Goal: Obtain resource: Download file/media

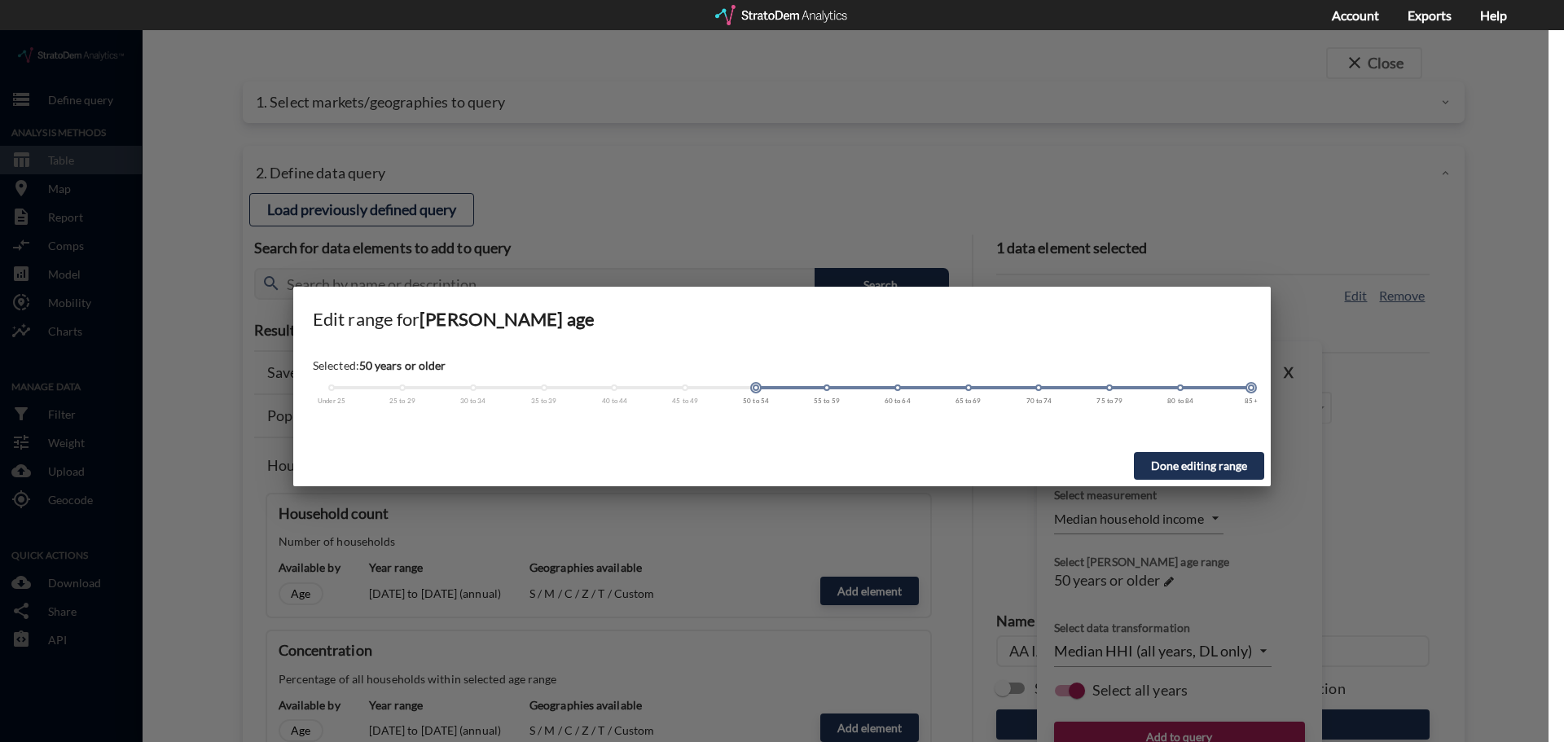
scroll to position [733, 0]
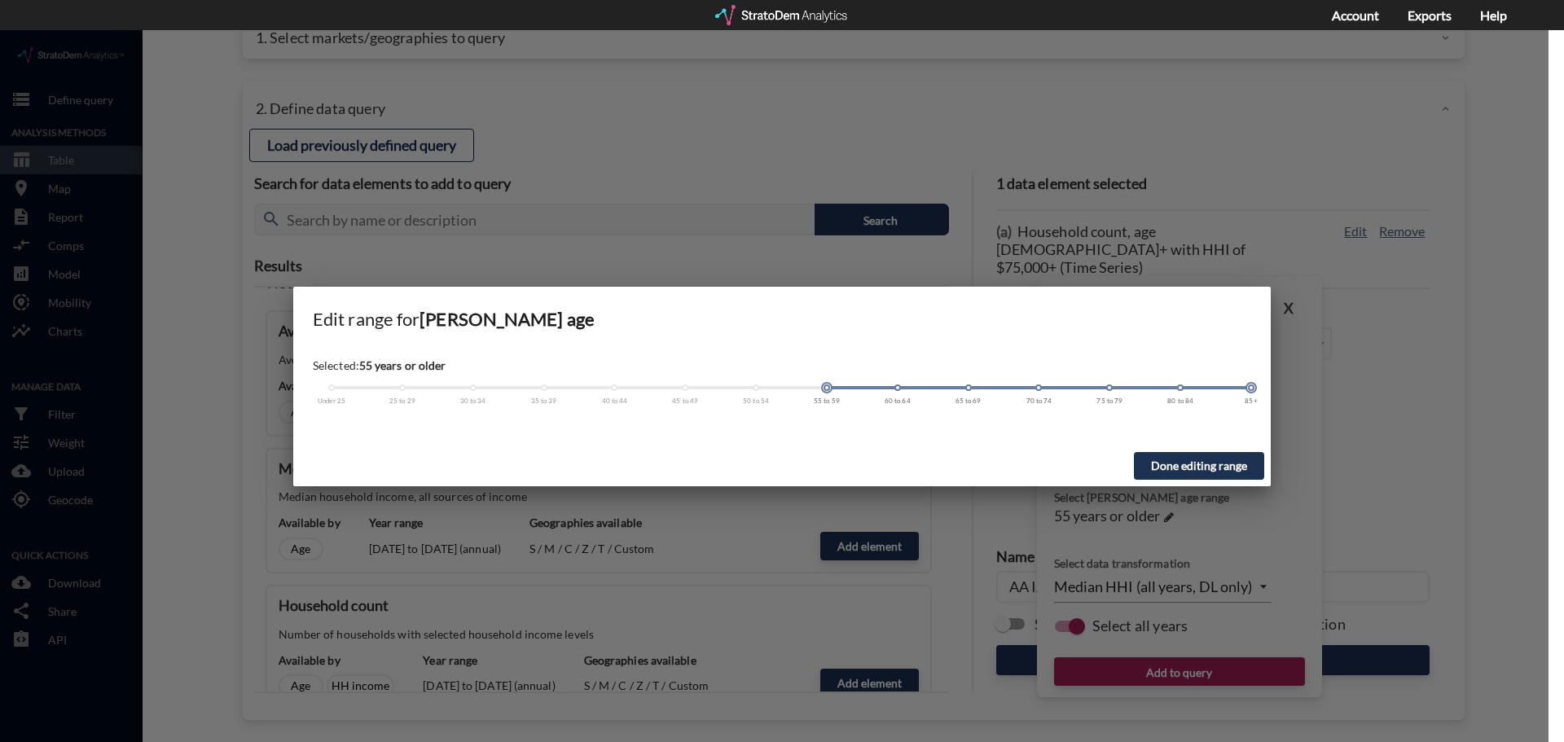
drag, startPoint x: 758, startPoint y: 359, endPoint x: 816, endPoint y: 360, distance: 58.7
click div "Under 25 25 to 29 30 to 34 35 to 39 40 to 44 45 to 49 50 to 54 55 to 59 60 to 6…"
click button "Done editing range"
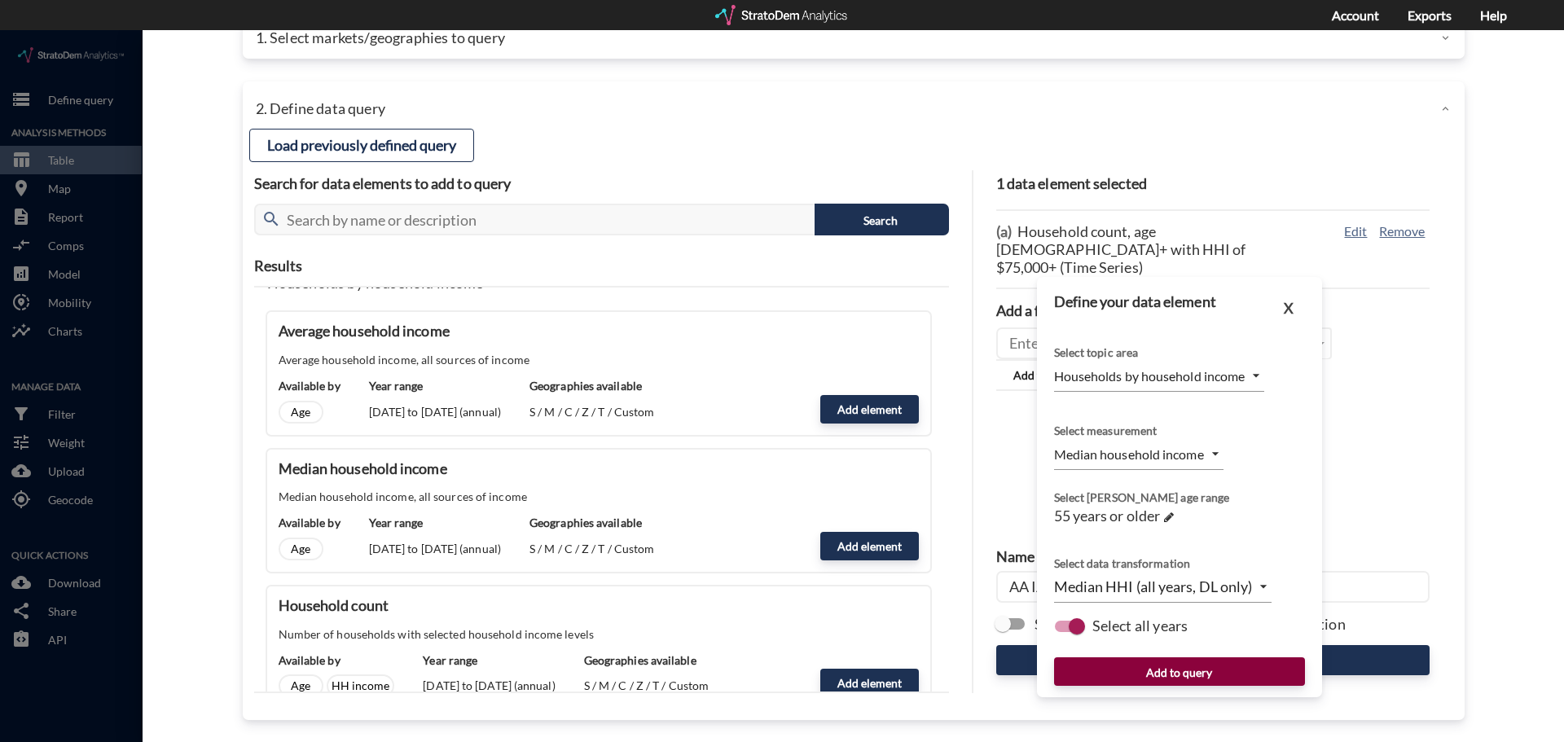
click button "Add to query"
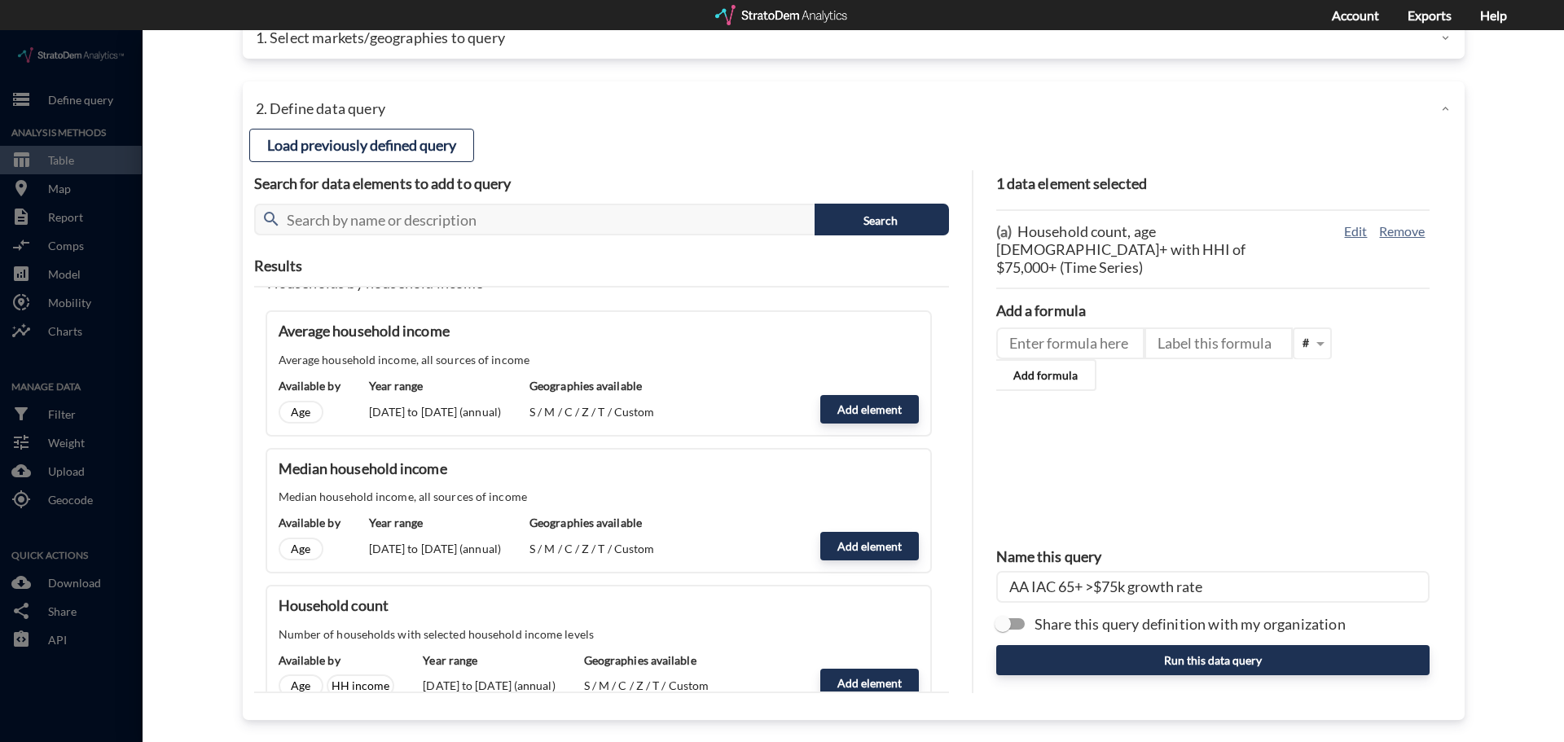
click input "AA IAC 65+ >$75k growth rate"
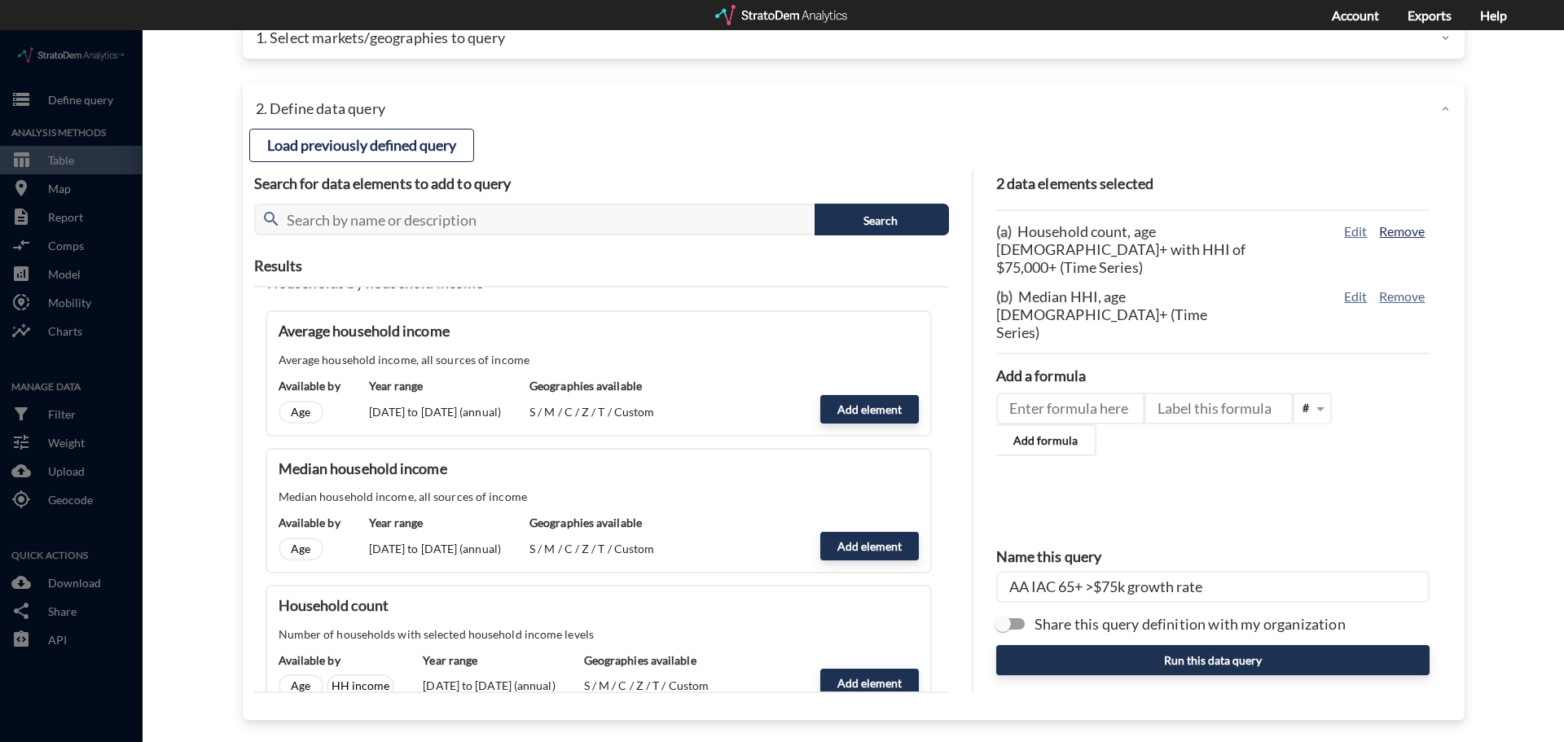
click button "Remove"
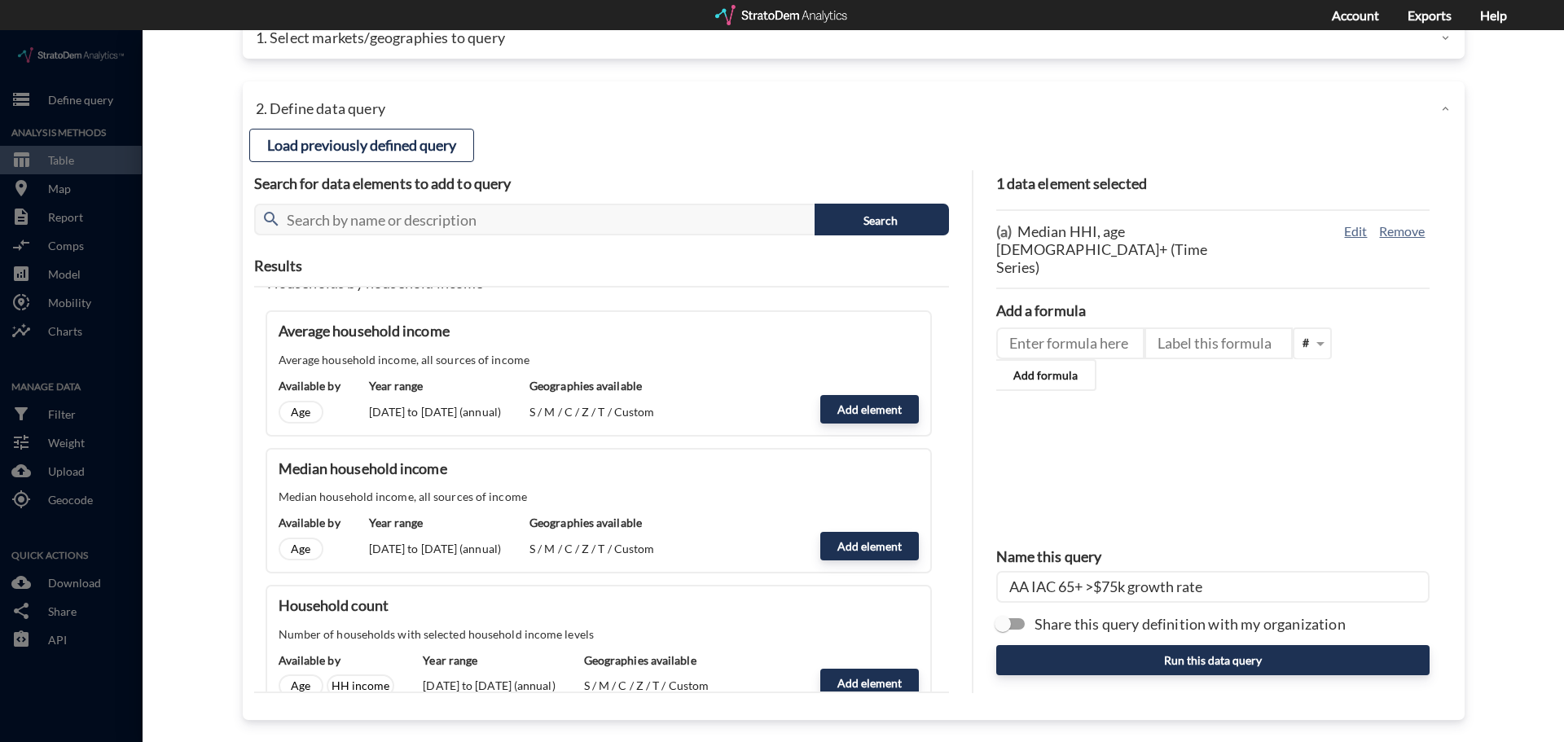
click input "AA IAC 65+ >$75k growth rate"
drag, startPoint x: 1223, startPoint y: 558, endPoint x: 1056, endPoint y: 555, distance: 167.1
click input "AA IAC 65+ >$75k growth rate"
type input "AA IAC 55+ HHI National"
click button "Run this data query"
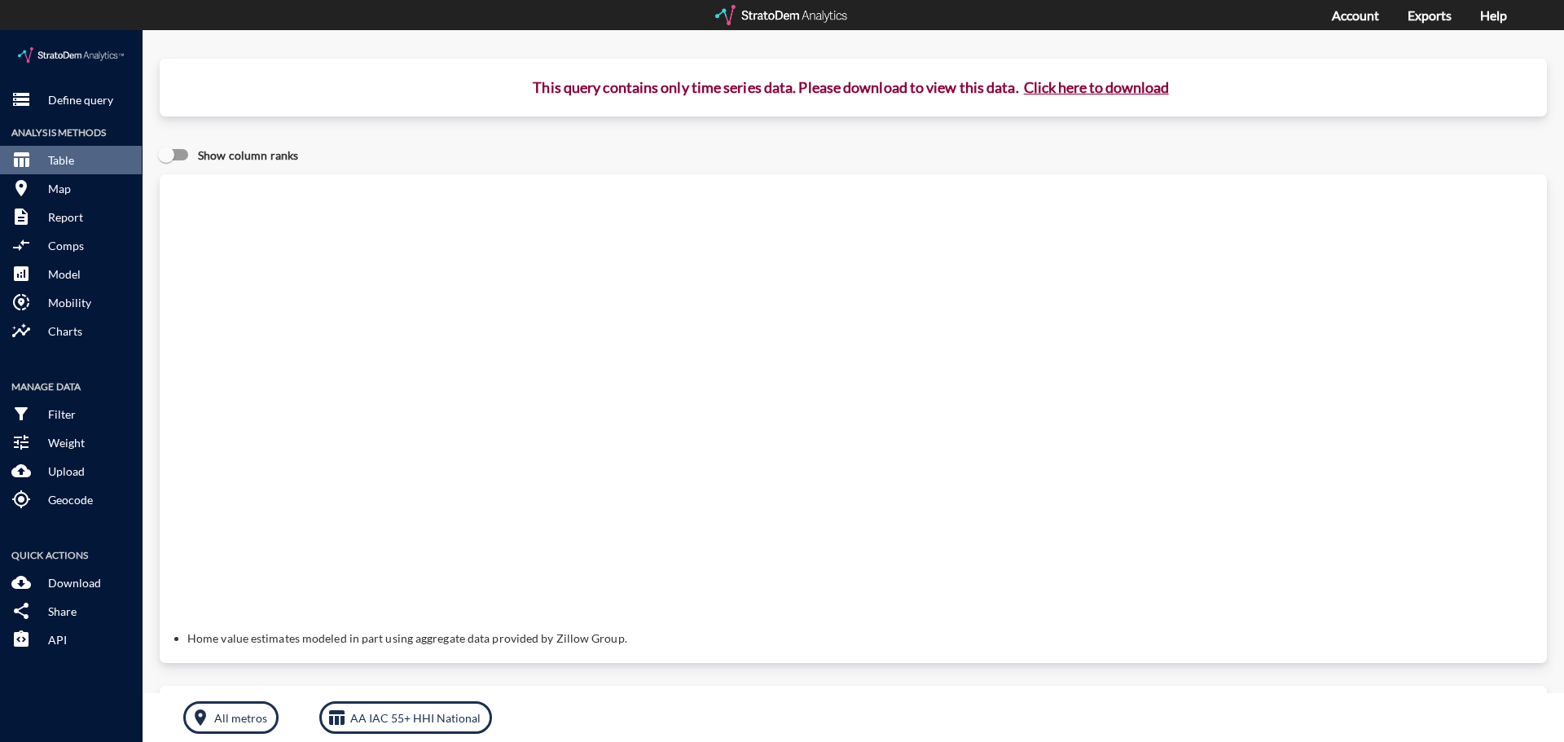
click button "Click here to download"
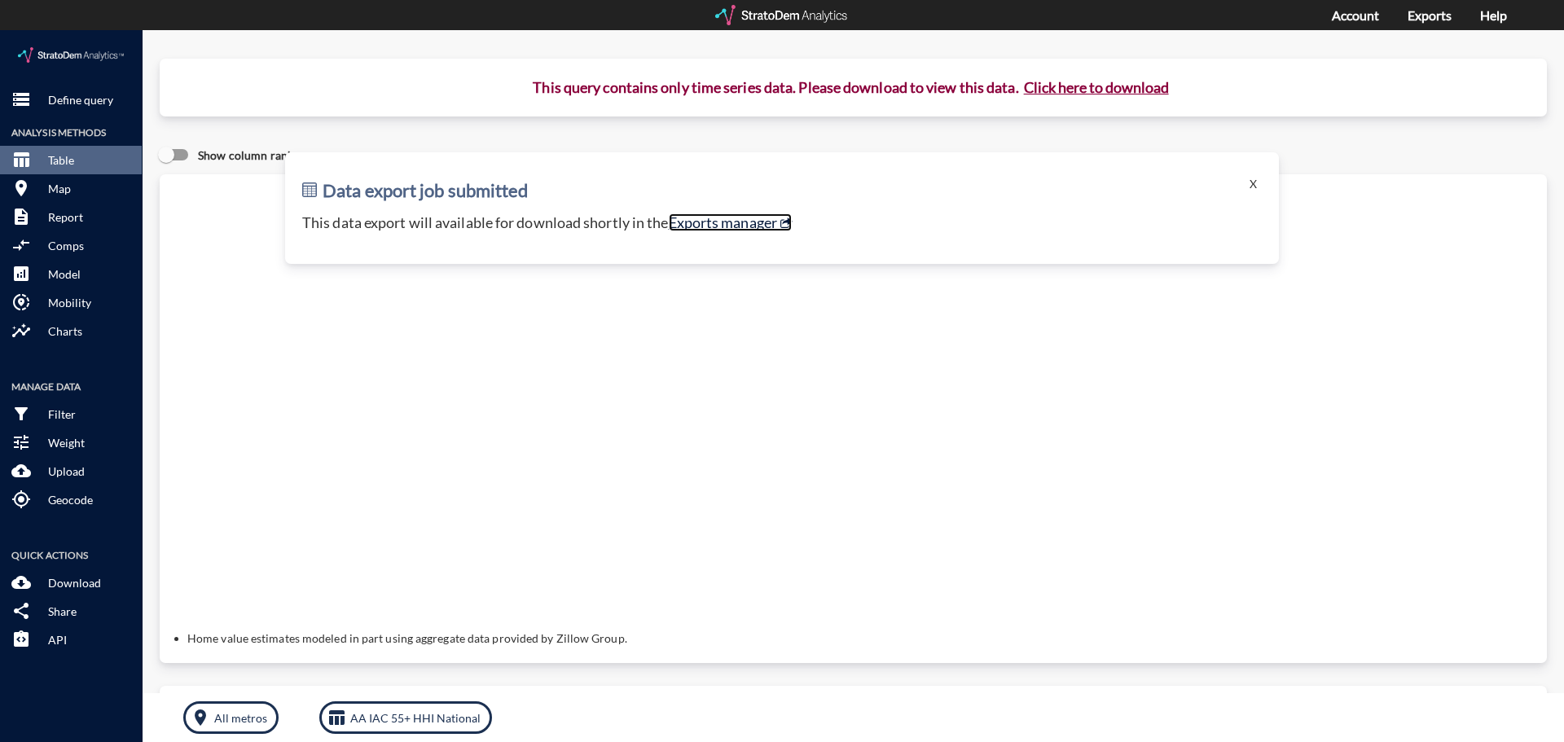
click link "Exports manager"
click p "Define query"
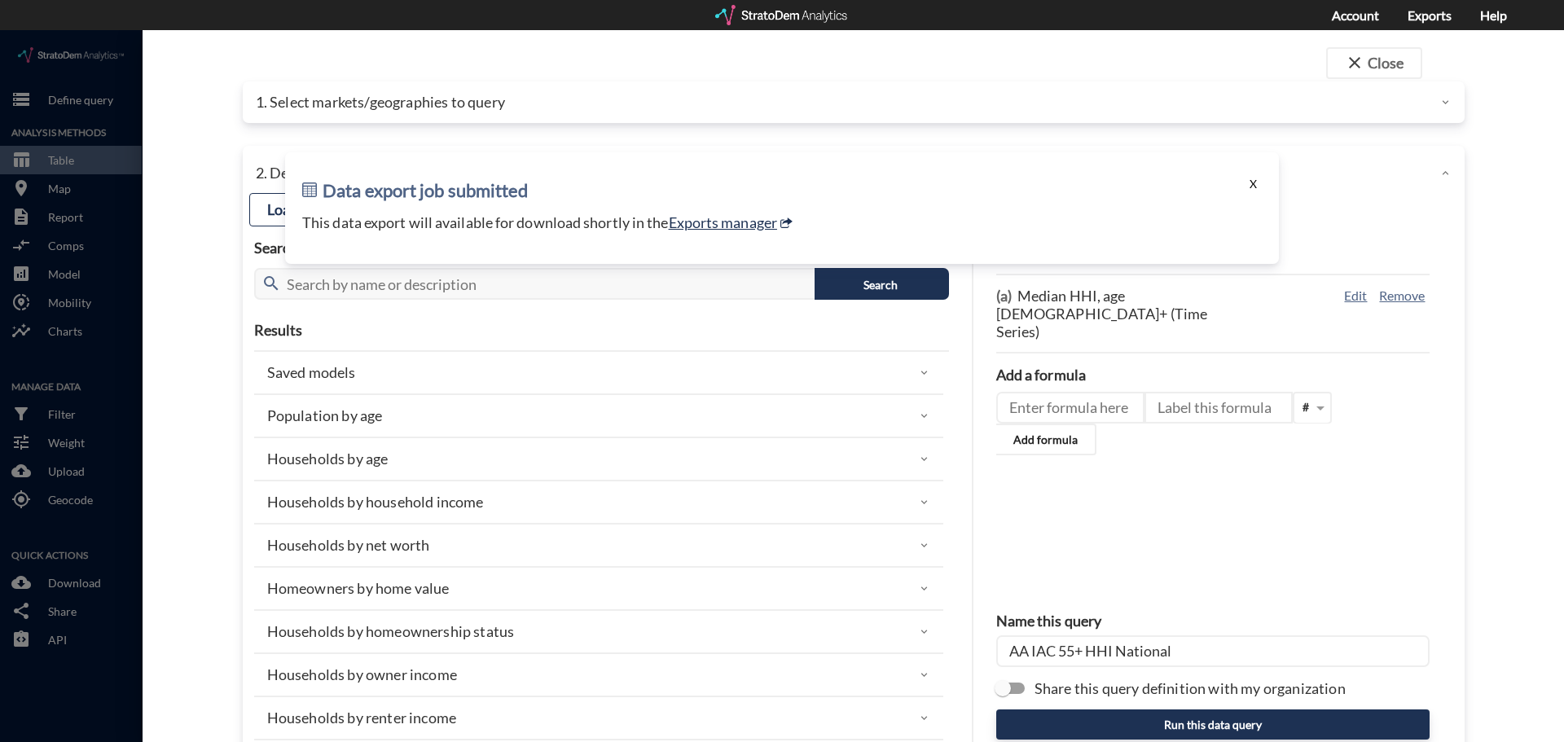
click button "X"
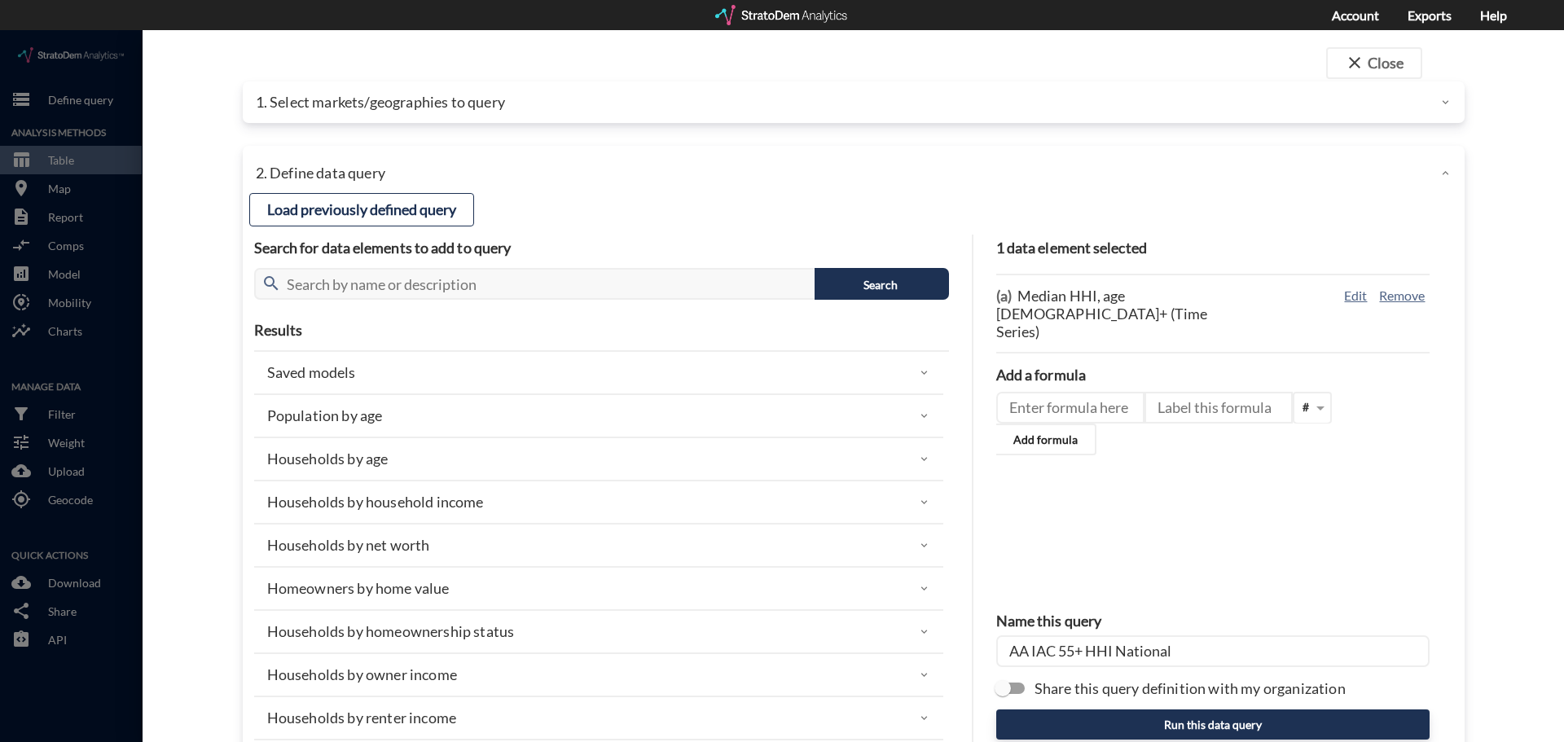
click p "1. Select markets/geographies to query"
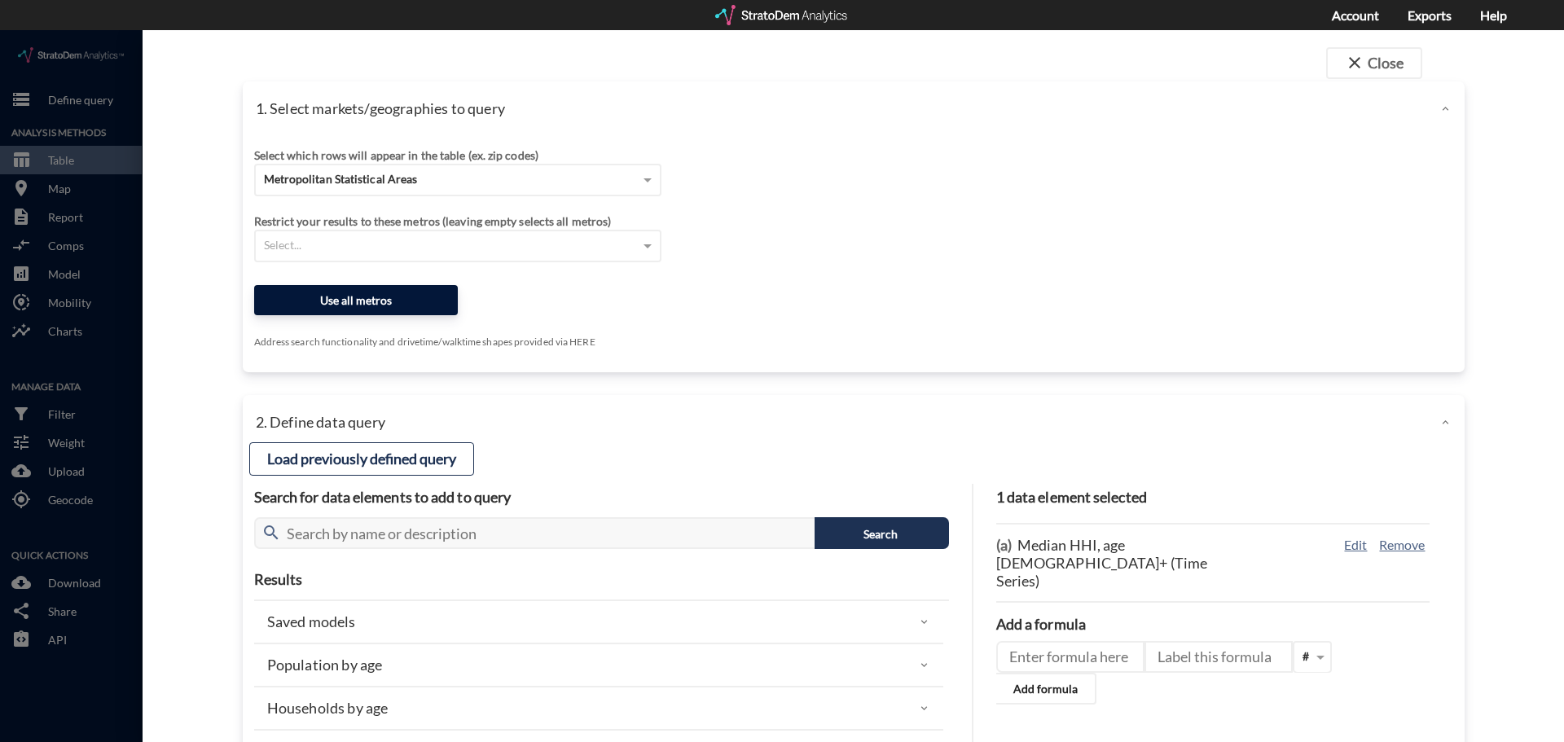
click button "Use all metros"
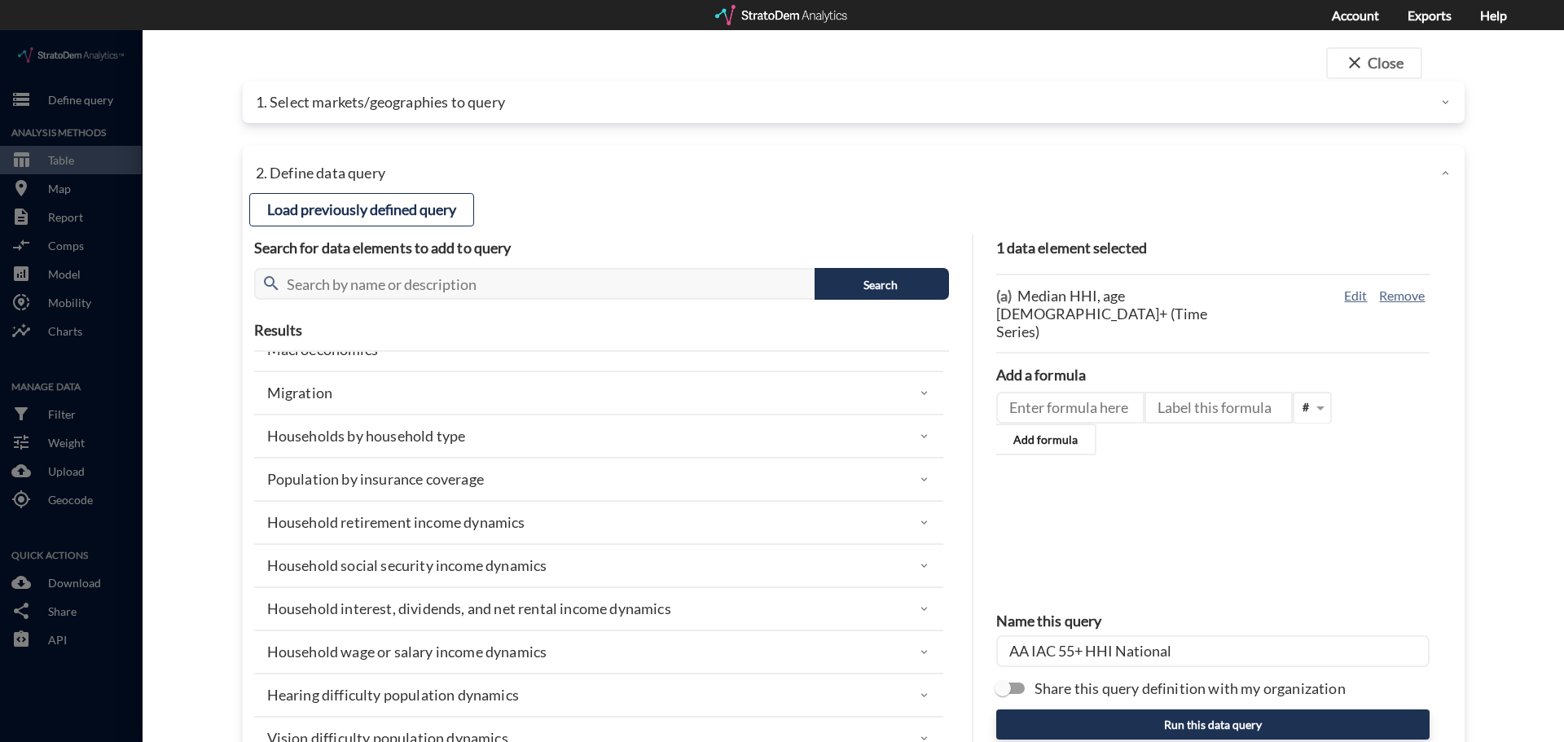
scroll to position [570, 0]
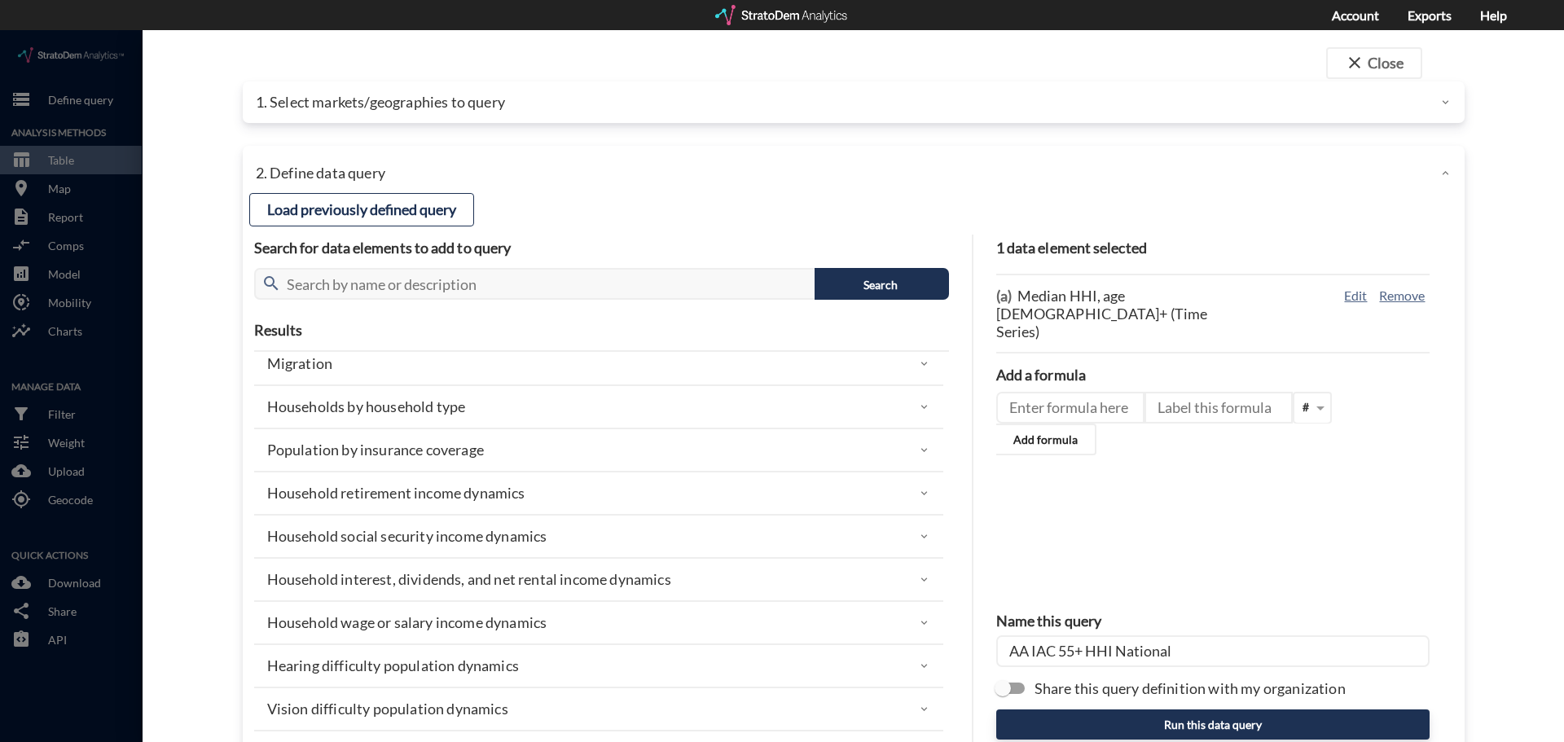
click div "close Close 1. Select markets/geographies to query Select which rows will appea…"
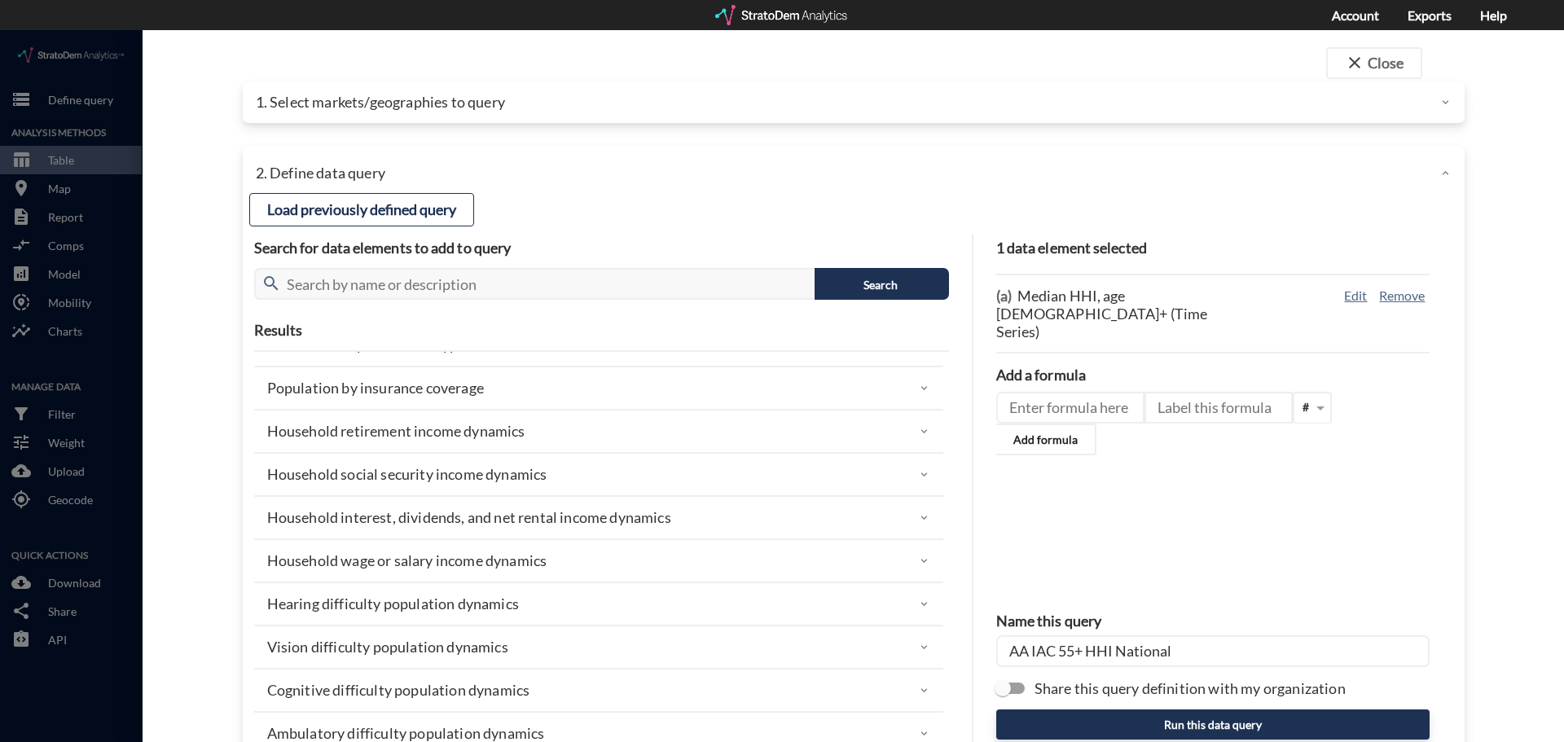
scroll to position [652, 0]
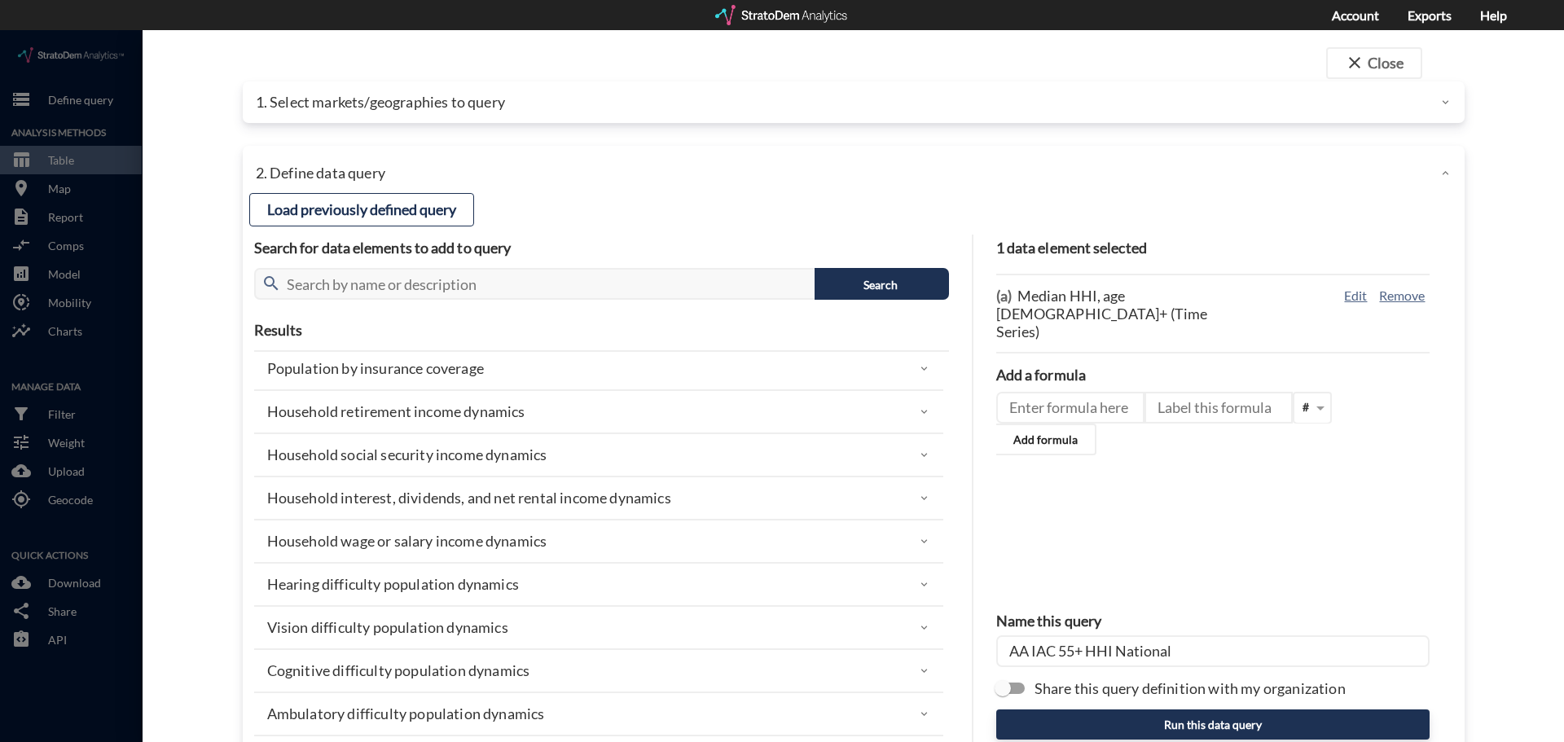
click div "close Close 1. Select markets/geographies to query Select which rows will appea…"
click input "text"
click button "Search"
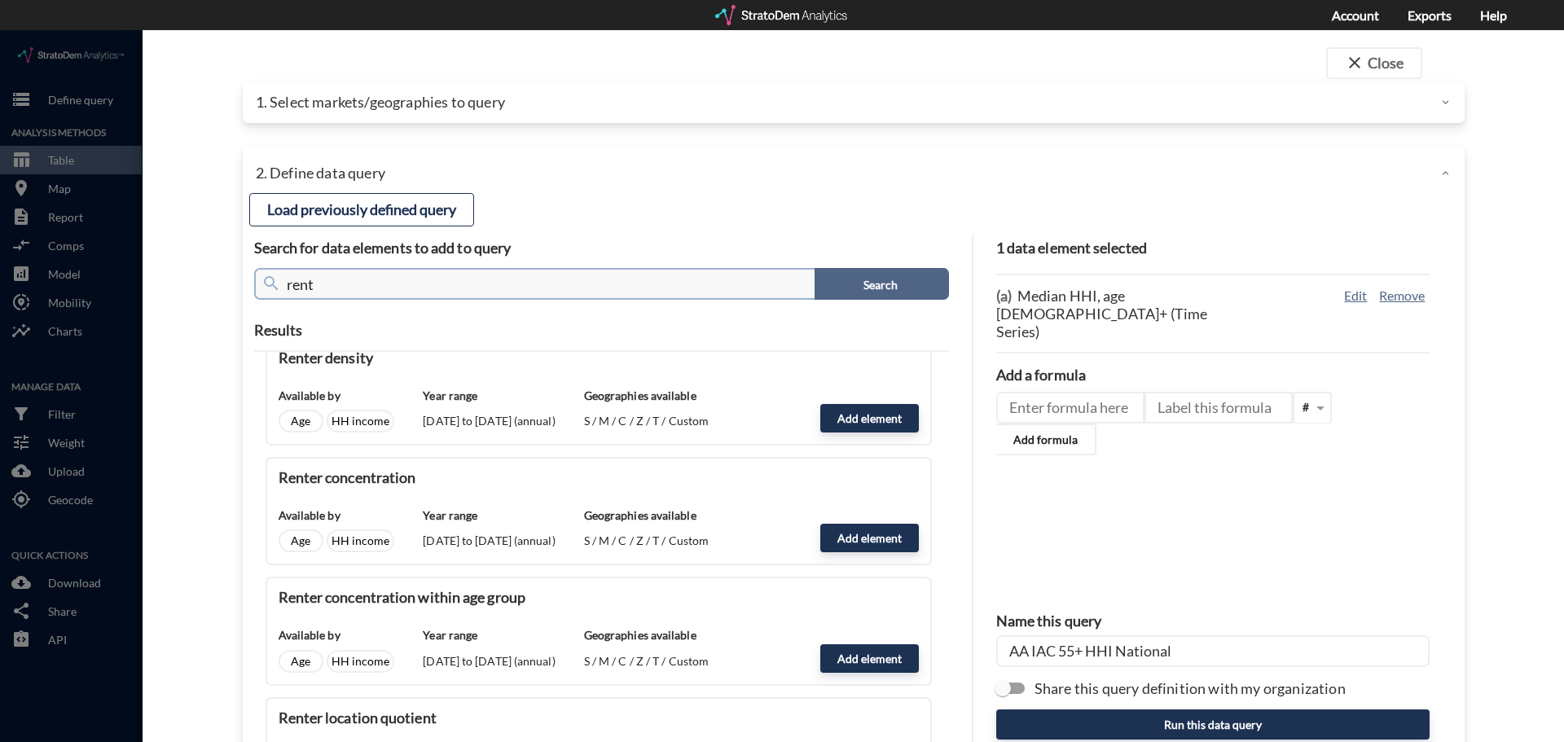
scroll to position [326, 0]
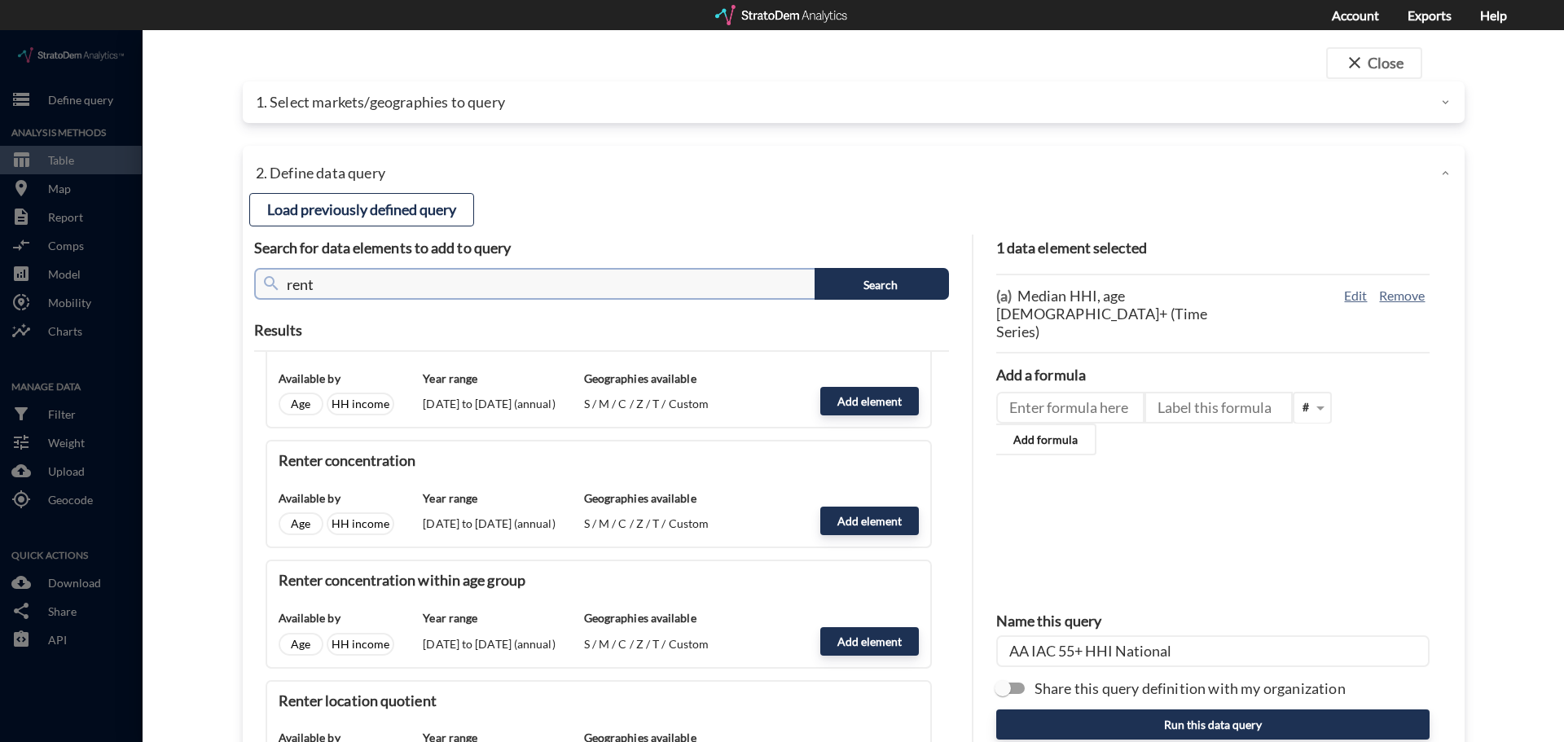
drag, startPoint x: 332, startPoint y: 257, endPoint x: 206, endPoint y: 251, distance: 125.6
click div "close Close 1. Select markets/geographies to query Select which rows will appea…"
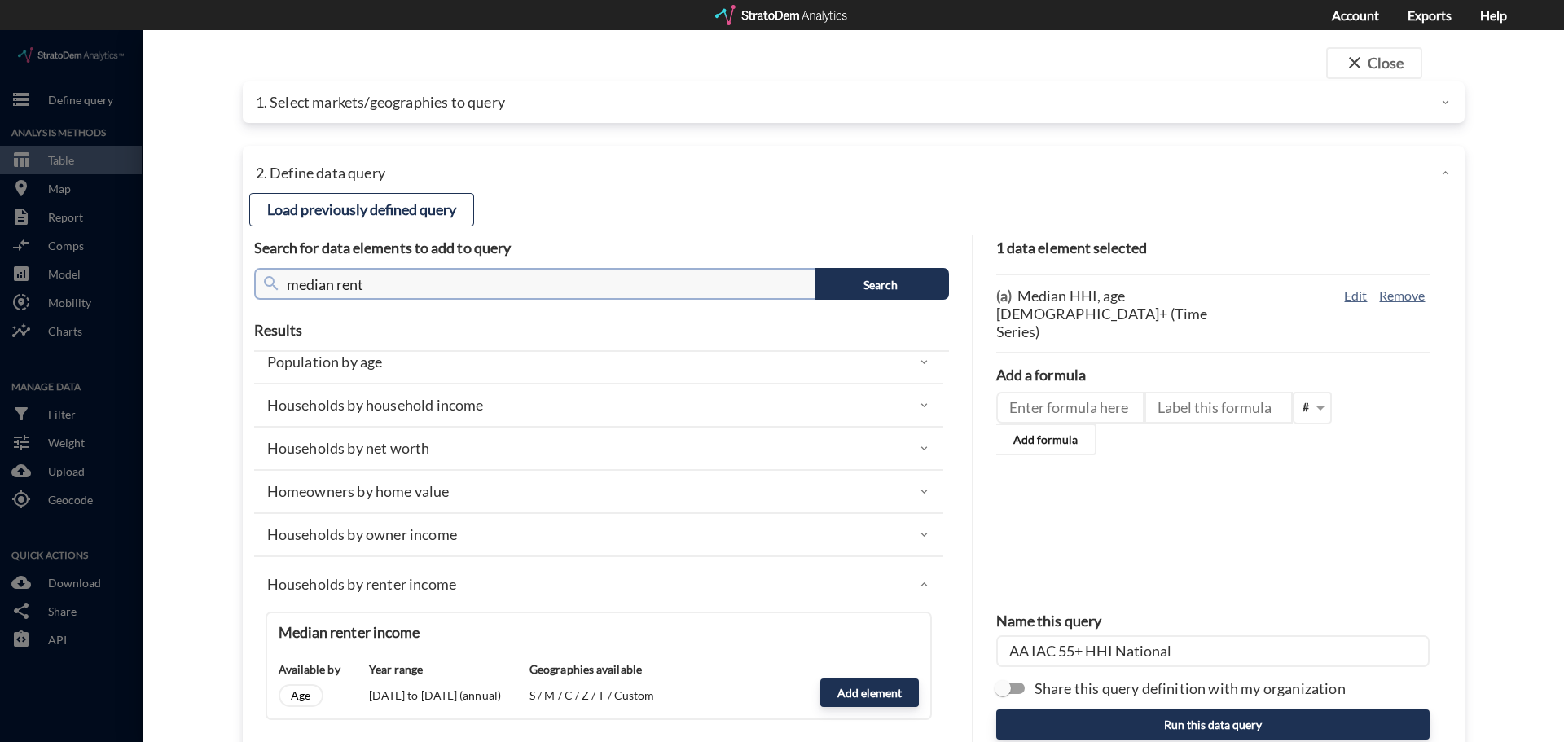
scroll to position [64, 0]
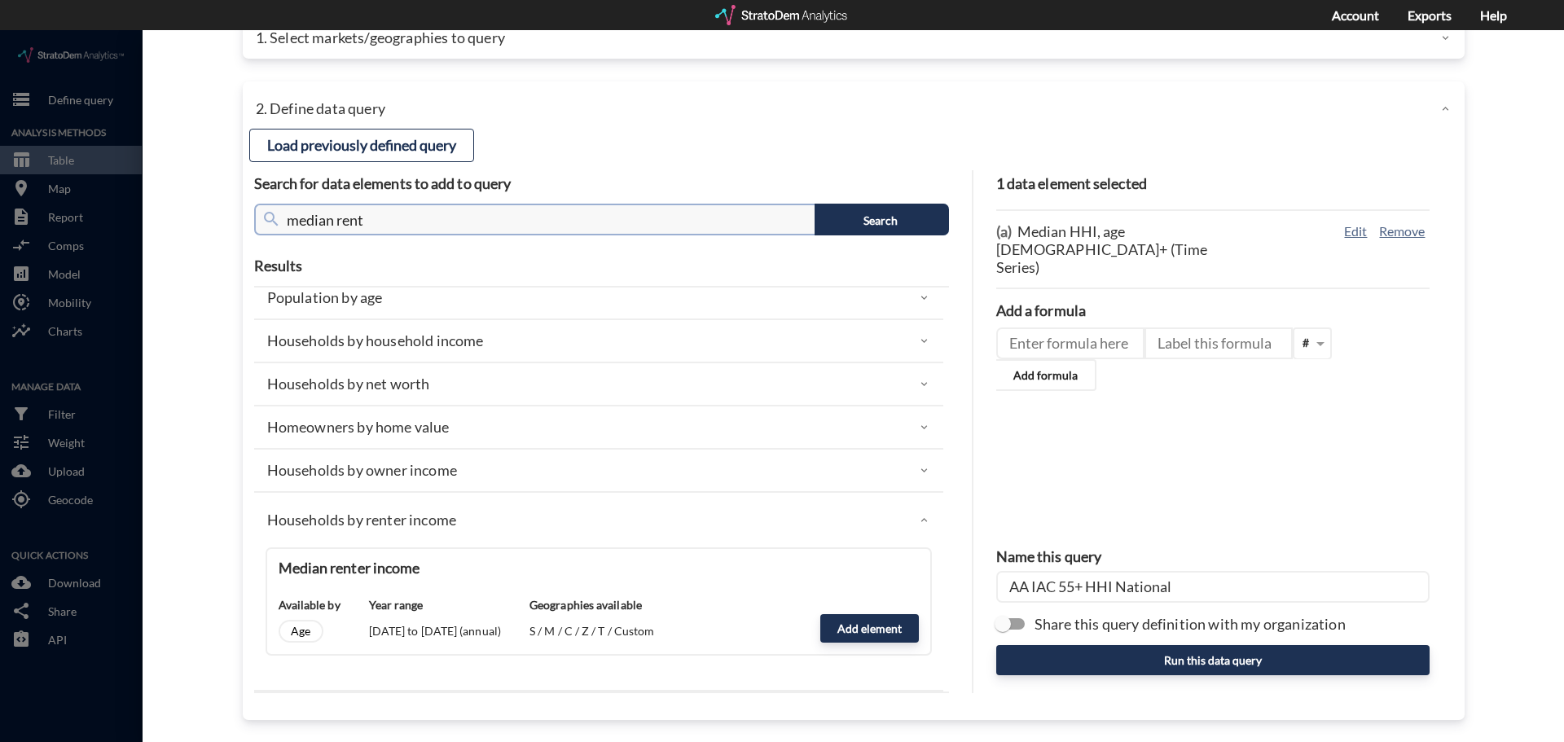
click input "median rent"
drag, startPoint x: 372, startPoint y: 179, endPoint x: 275, endPoint y: 188, distance: 96.6
click div "search median rent"
type input "average rent"
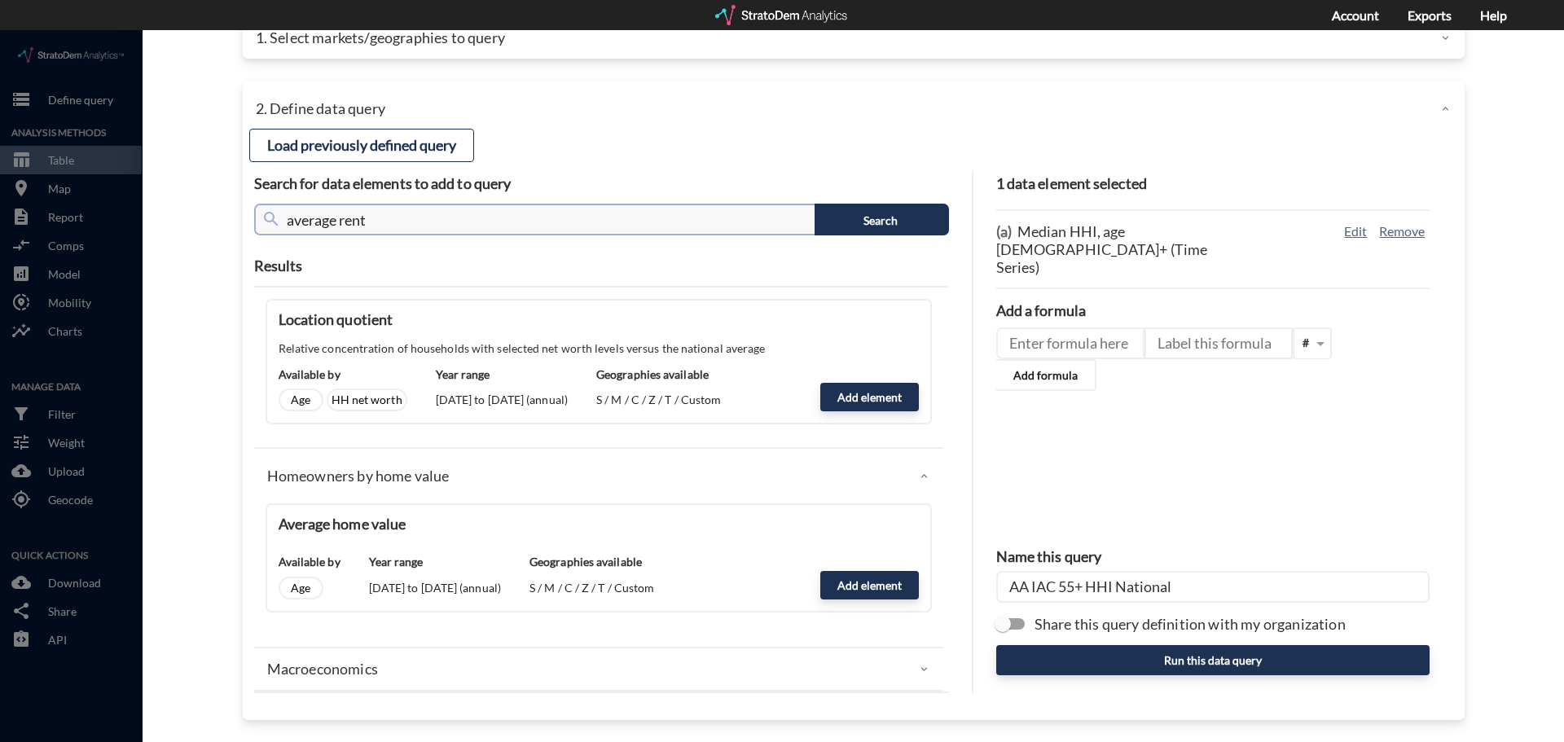
scroll to position [475, 0]
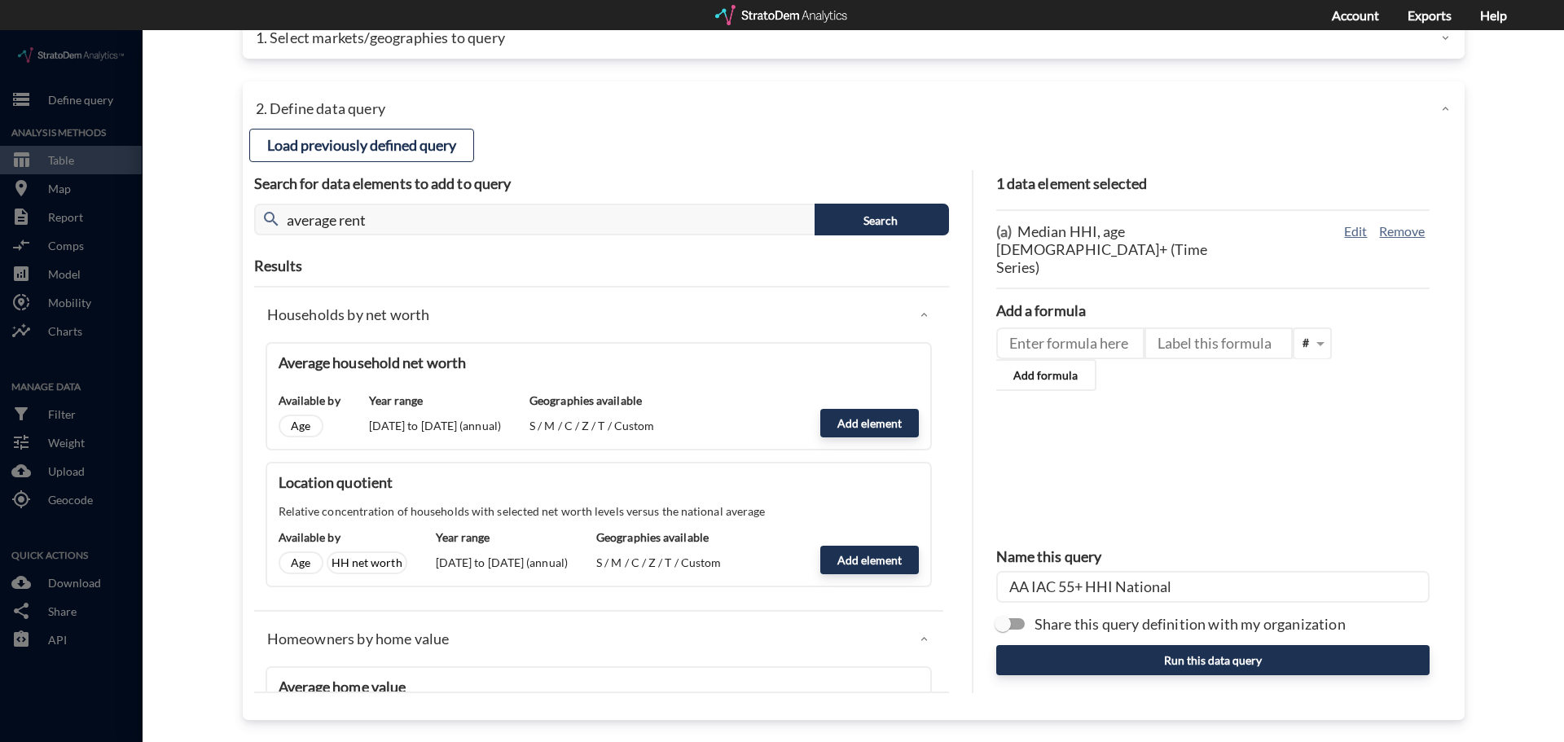
click div "Average household net worth Available by Age Year range 2005 to 2030 (annual) G…"
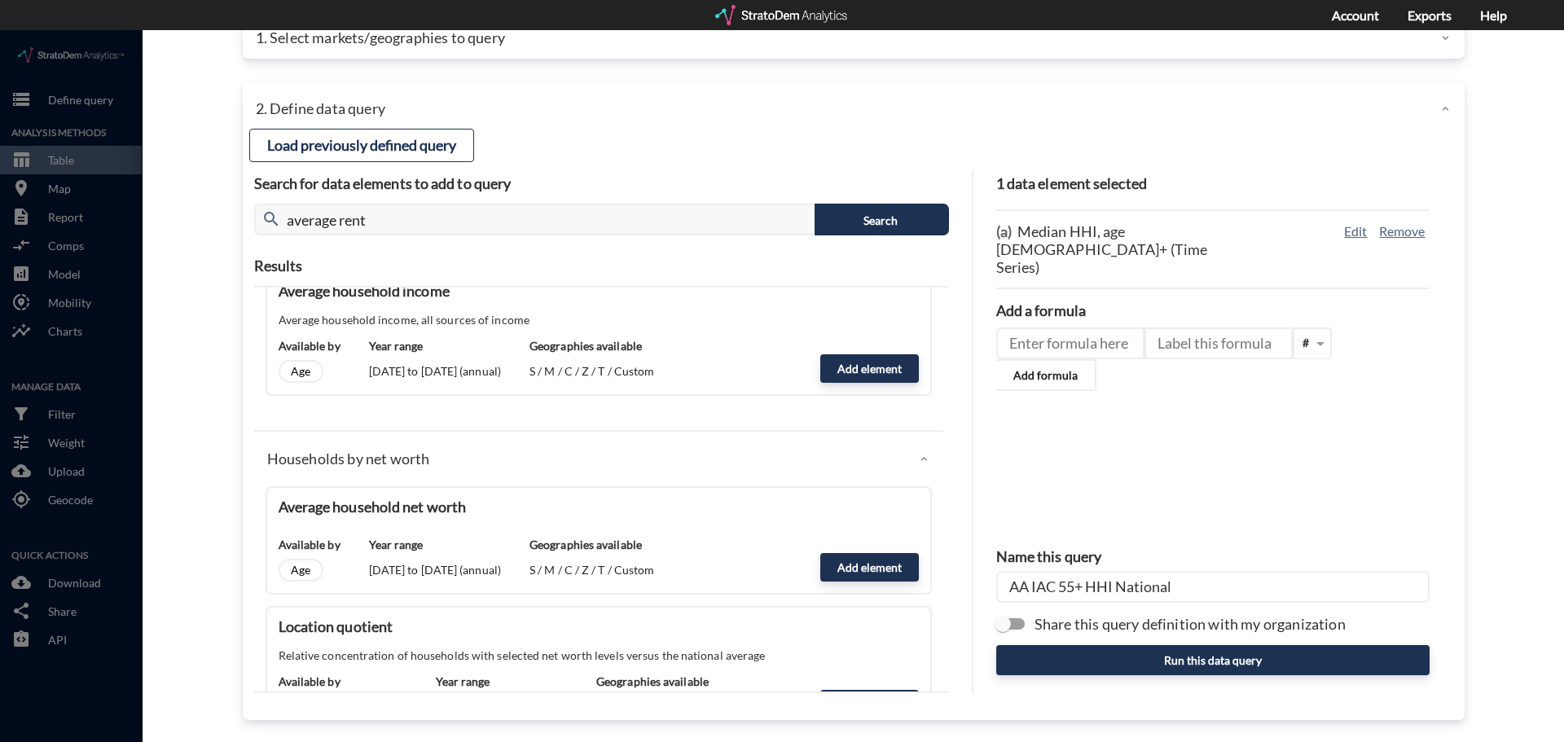
scroll to position [312, 0]
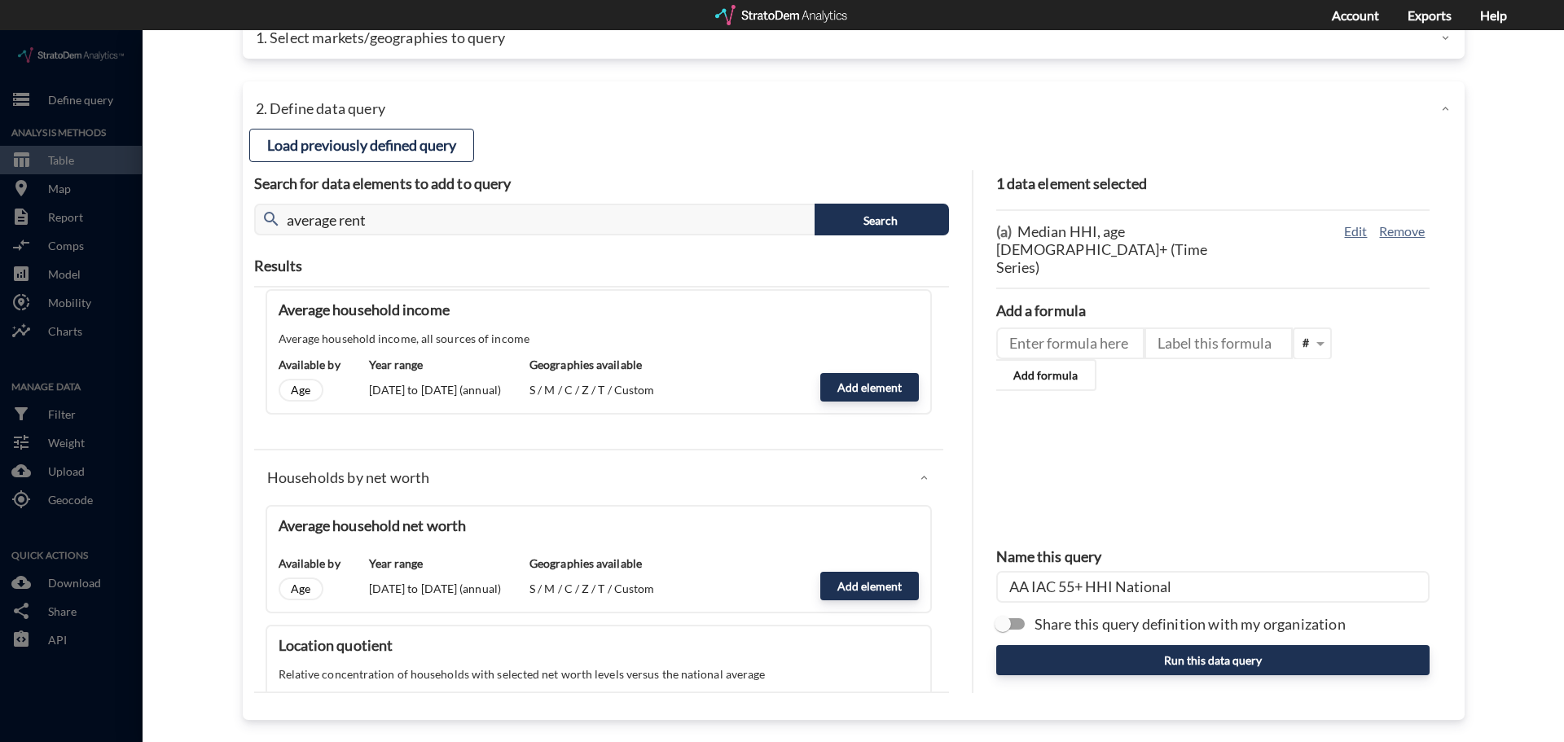
click div "Age"
drag, startPoint x: 305, startPoint y: 560, endPoint x: 283, endPoint y: 561, distance: 22.1
click div "Age"
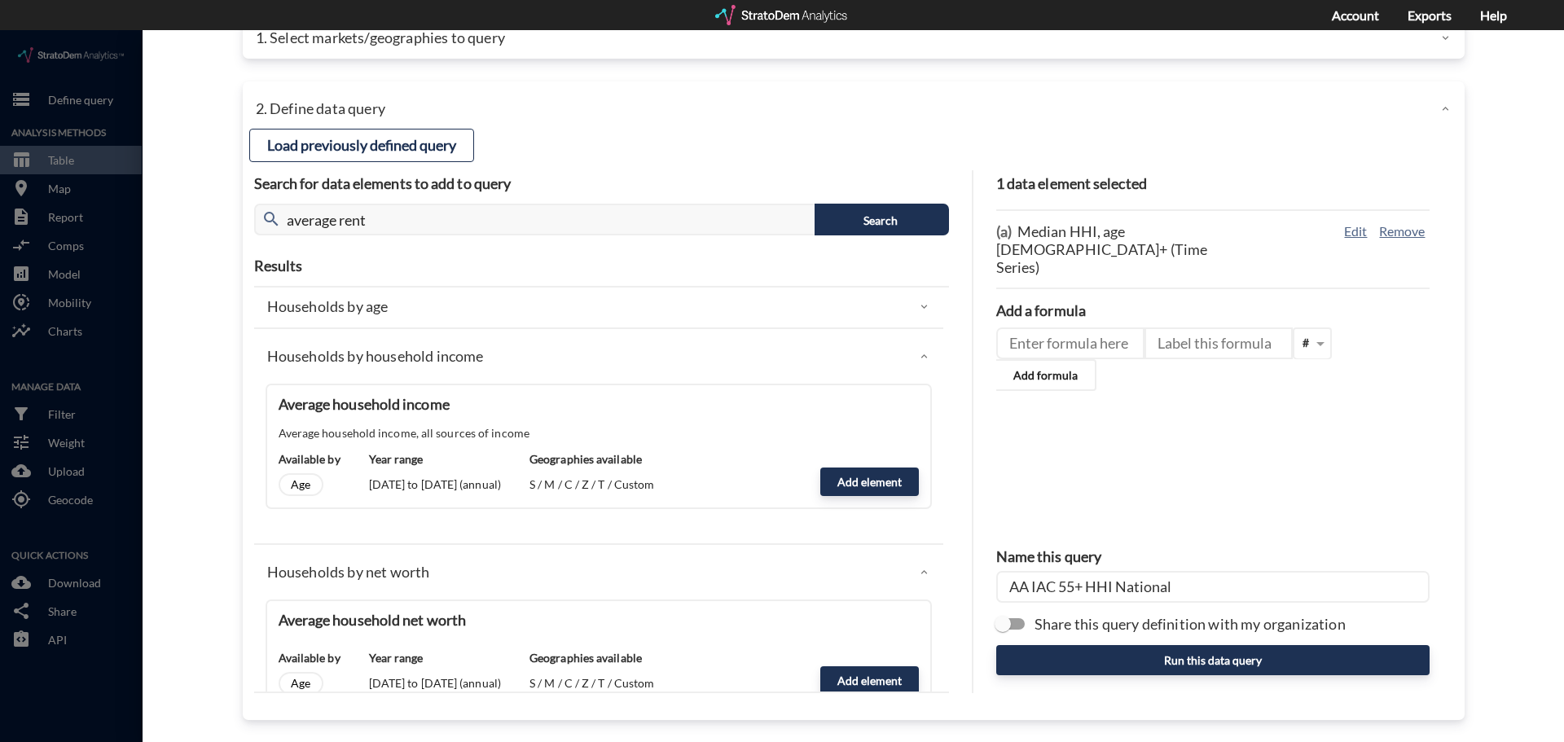
scroll to position [326, 0]
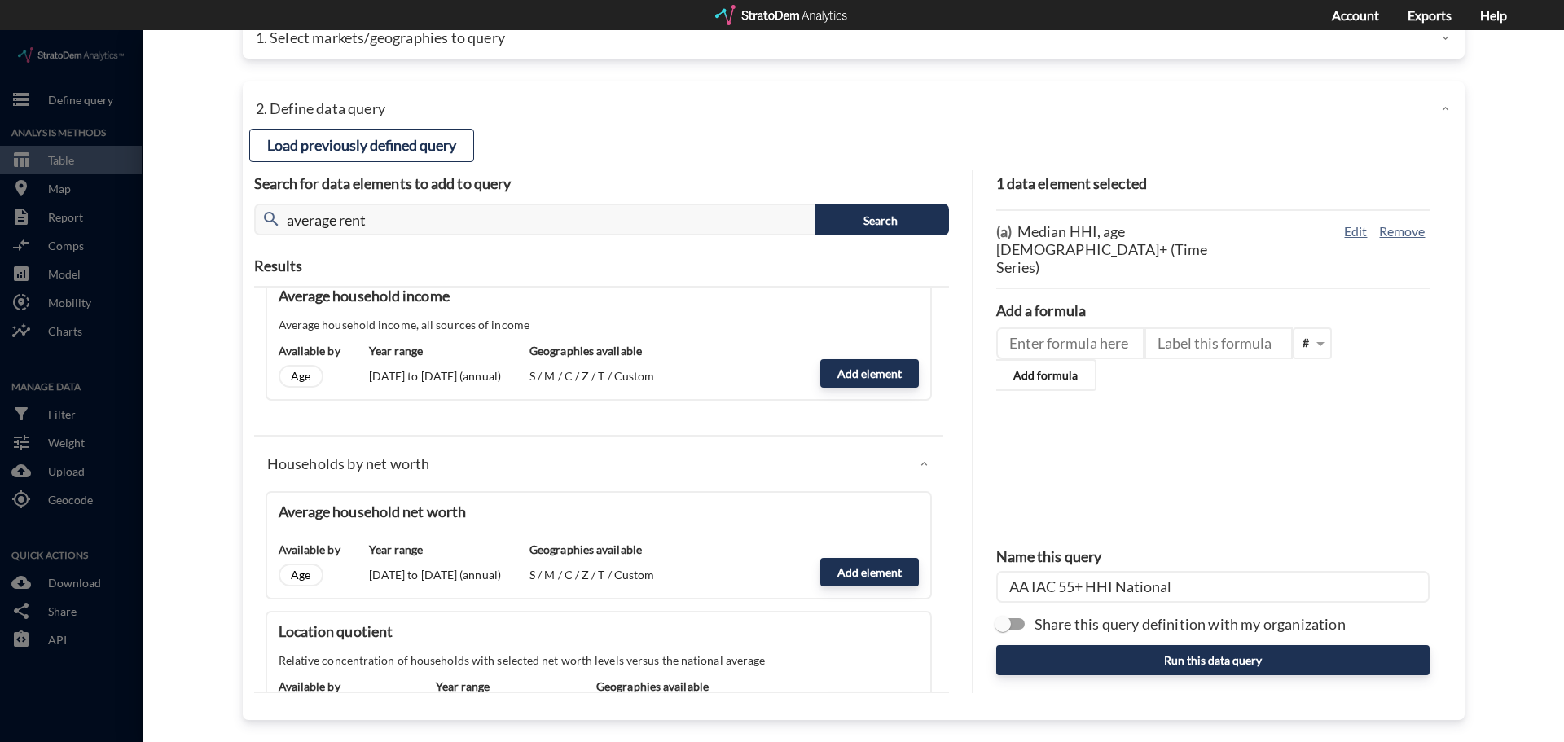
click div "Average household income Average household income, all sources of income Availa…"
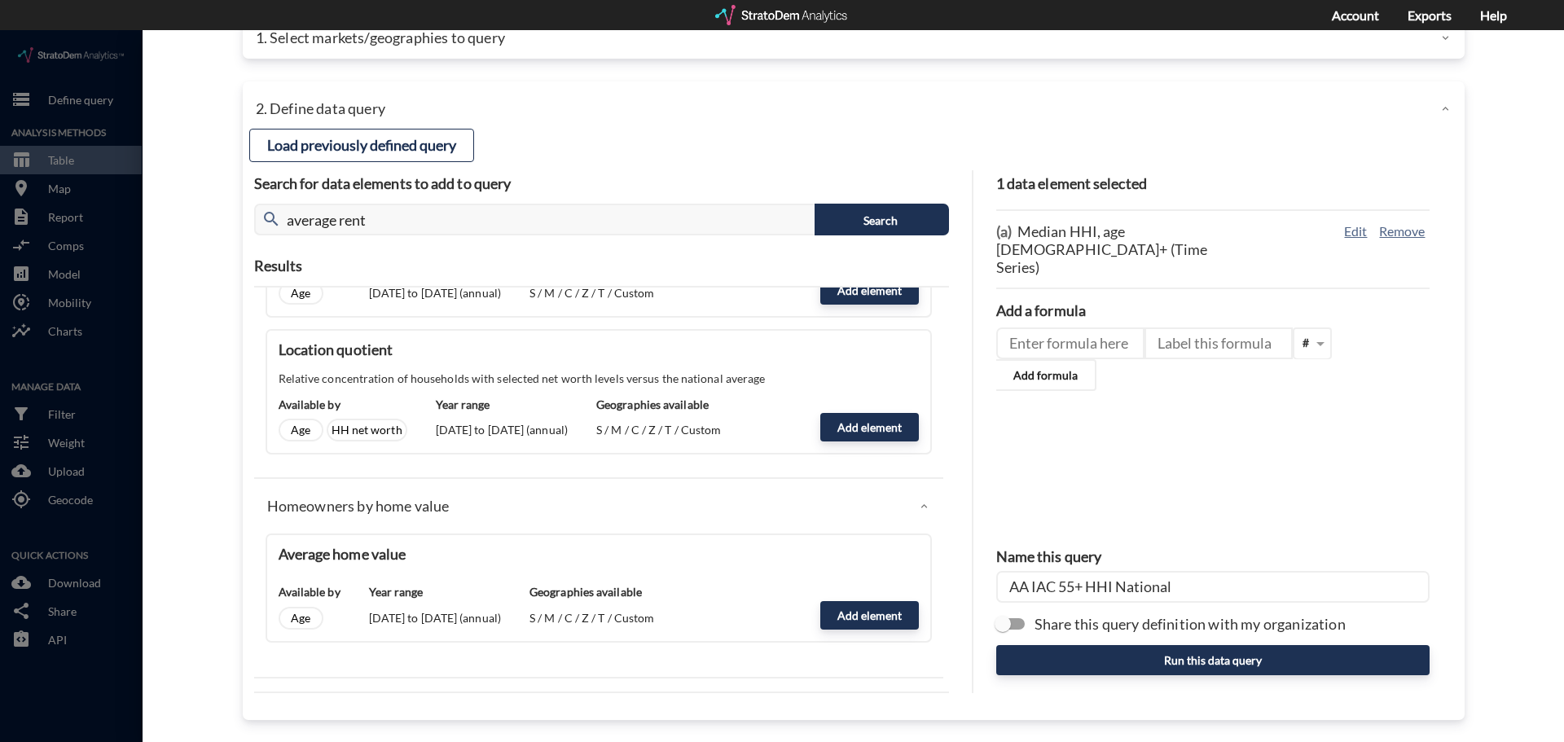
scroll to position [638, 0]
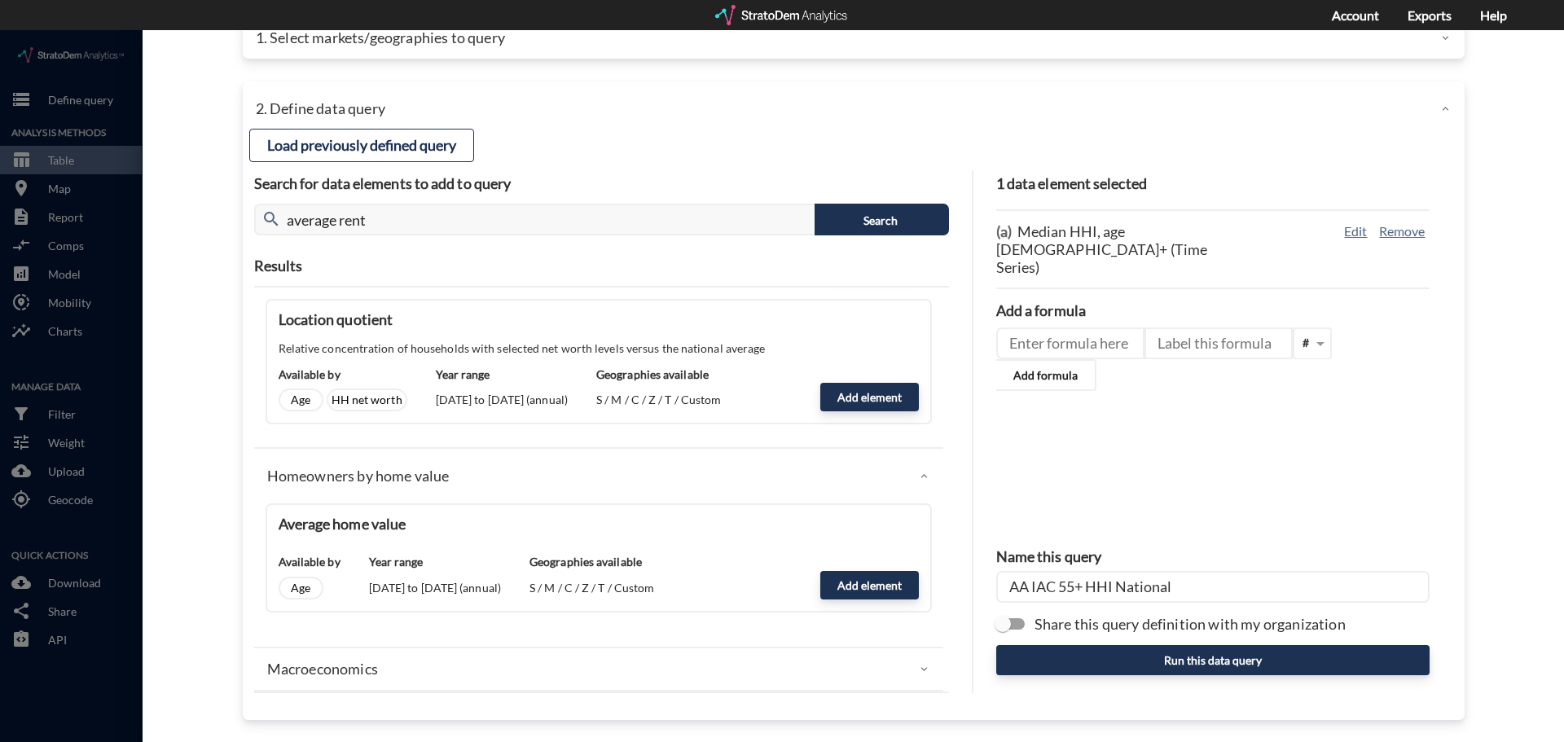
click div "Average home value Available by Age Year range 2006 to 2028 (annual) Geographie…"
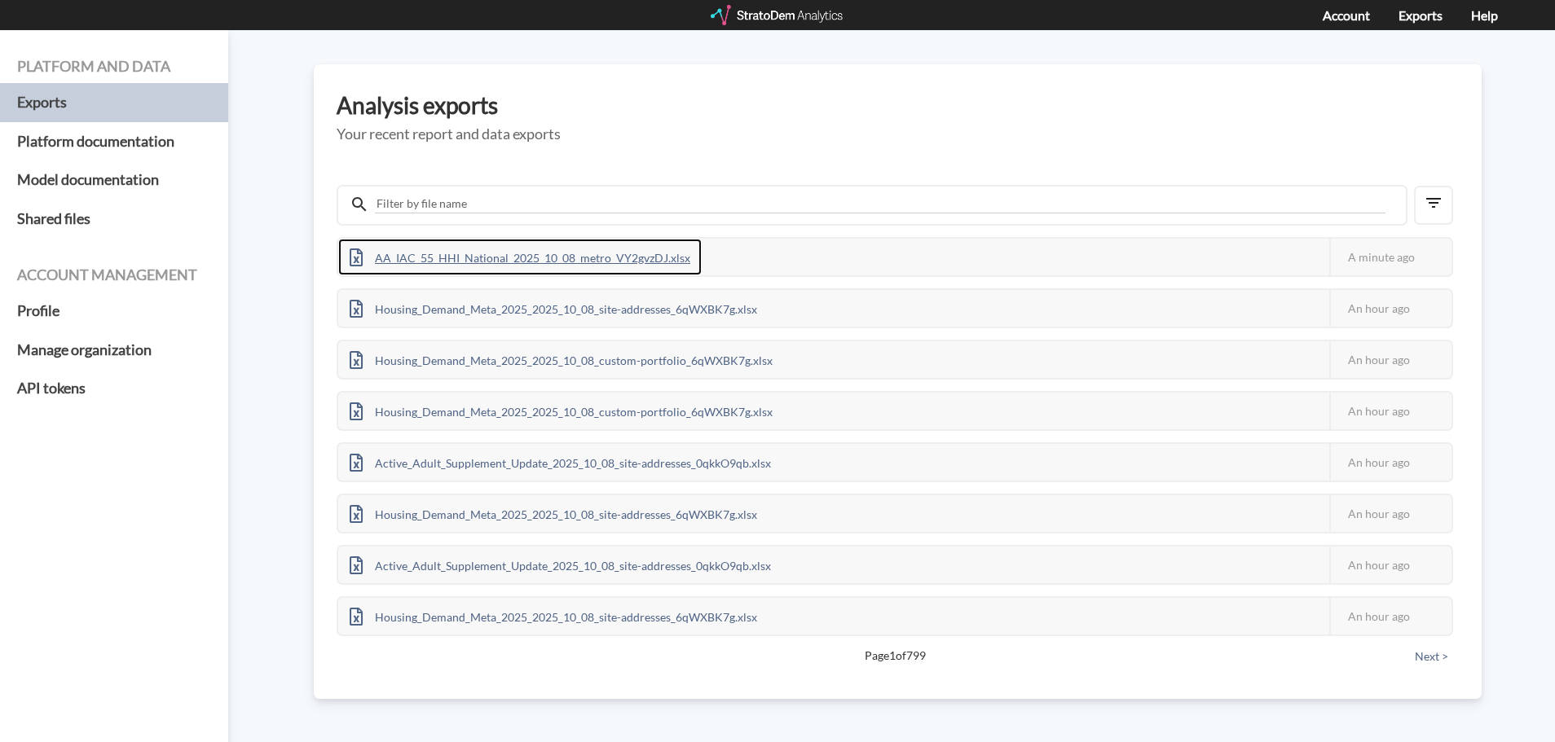
click at [501, 255] on div "AA_IAC_55_HHI_National_2025_10_08_metro_VY2gvzDJ.xlsx" at bounding box center [519, 257] width 363 height 37
